Goal: Task Accomplishment & Management: Use online tool/utility

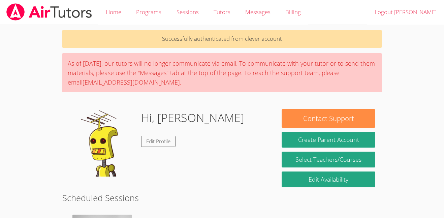
click at [393, 48] on body "Home Programs Sessions Tutors Messages Billing Logout [PERSON_NAME] Successfull…" at bounding box center [222, 109] width 444 height 218
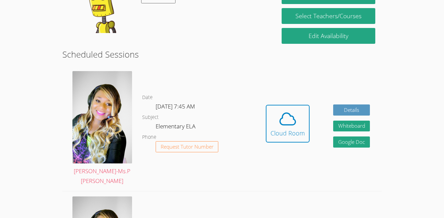
scroll to position [143, 0]
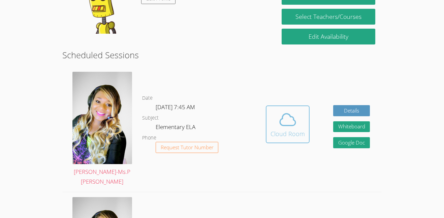
click at [289, 125] on icon at bounding box center [287, 120] width 15 height 12
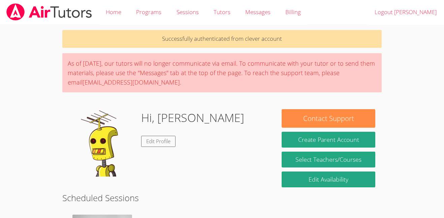
scroll to position [5, 0]
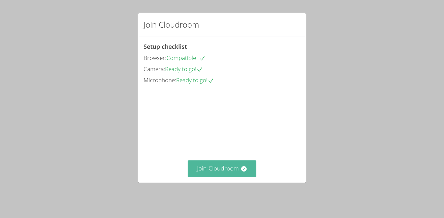
click at [233, 175] on button "Join Cloudroom" at bounding box center [222, 168] width 69 height 17
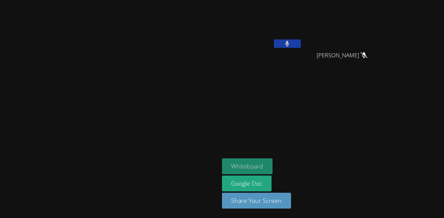
click at [273, 169] on button "Whiteboard" at bounding box center [247, 166] width 51 height 16
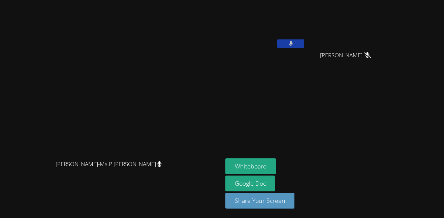
click at [304, 48] on div at bounding box center [290, 44] width 27 height 10
click at [304, 42] on button at bounding box center [290, 43] width 27 height 8
click at [304, 41] on button at bounding box center [290, 43] width 27 height 8
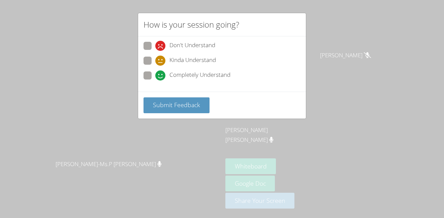
click at [152, 76] on label "Completely Understand" at bounding box center [187, 75] width 87 height 9
click at [155, 76] on input "Completely Understand" at bounding box center [158, 74] width 6 height 6
radio input "true"
click at [175, 105] on span "Submit Feedback" at bounding box center [176, 105] width 47 height 8
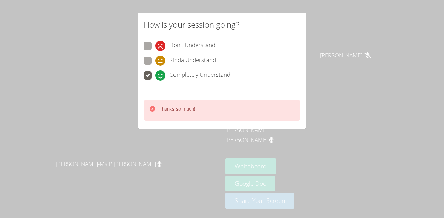
click at [158, 108] on div "Thanks so much!" at bounding box center [172, 110] width 46 height 10
